Goal: Task Accomplishment & Management: Manage account settings

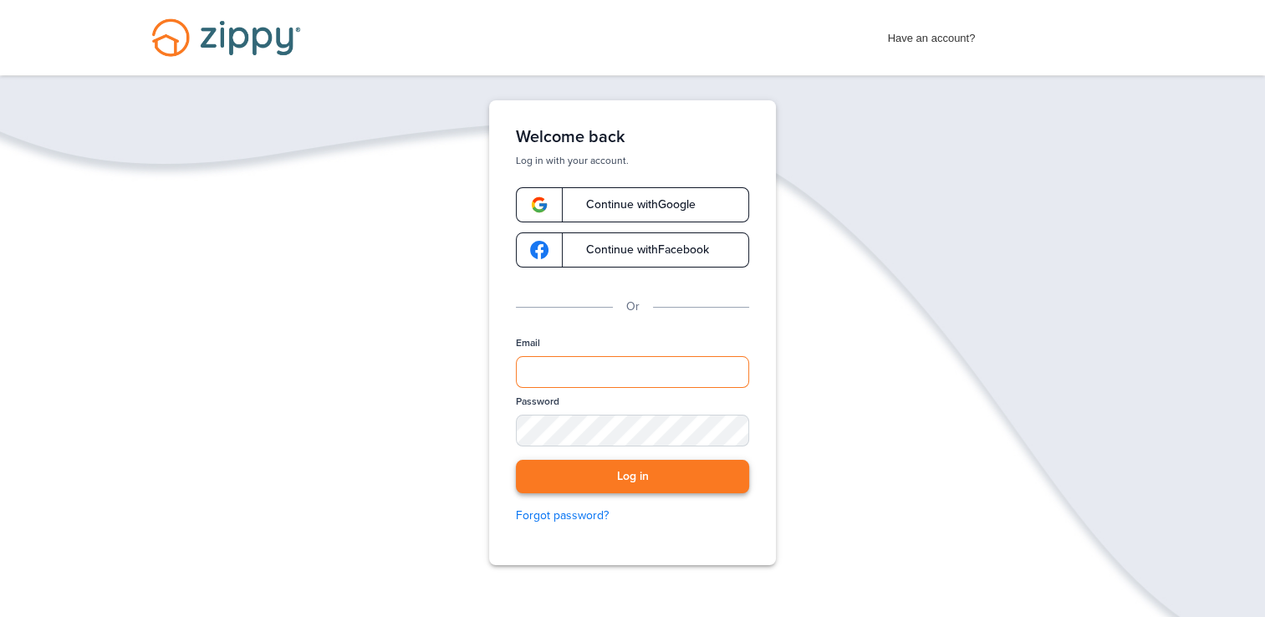
type input "**********"
click at [650, 477] on button "Log in" at bounding box center [632, 477] width 233 height 34
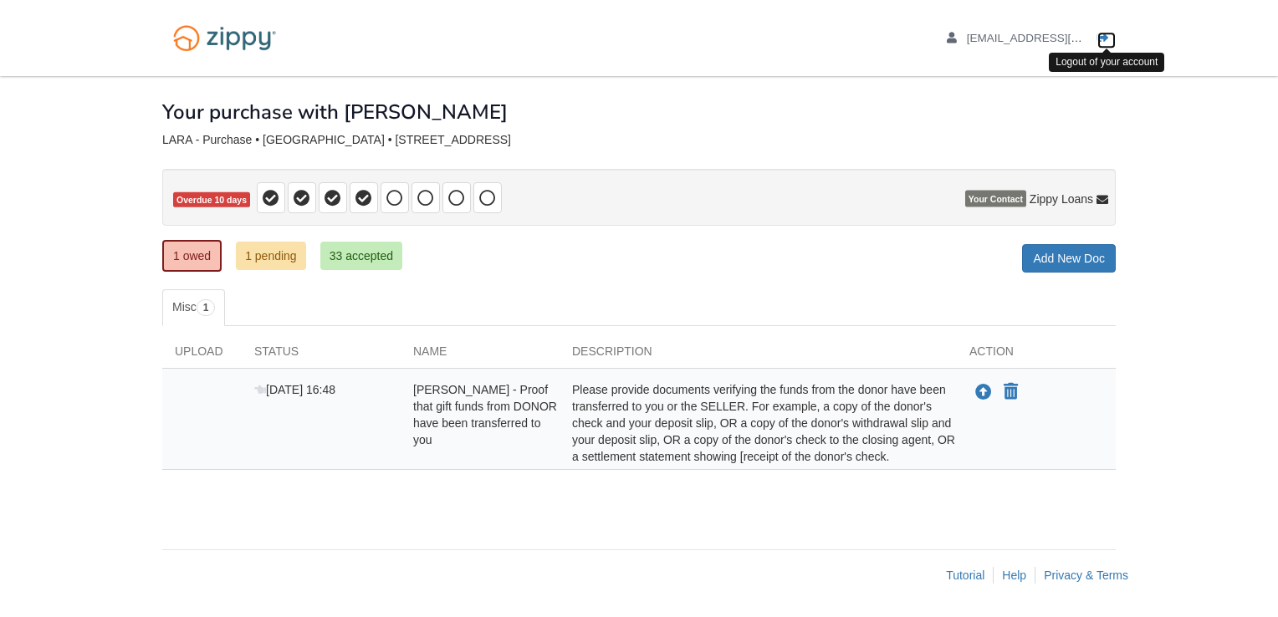
click at [1099, 37] on icon "Log out" at bounding box center [1103, 39] width 12 height 12
